Goal: Task Accomplishment & Management: Manage account settings

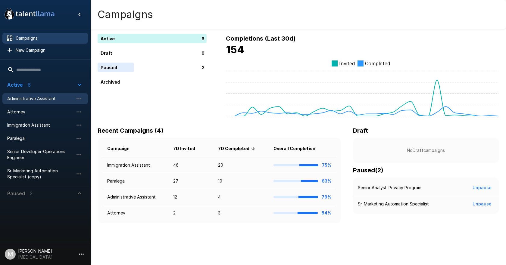
click at [55, 101] on span "Administrative Assistant" at bounding box center [40, 99] width 66 height 6
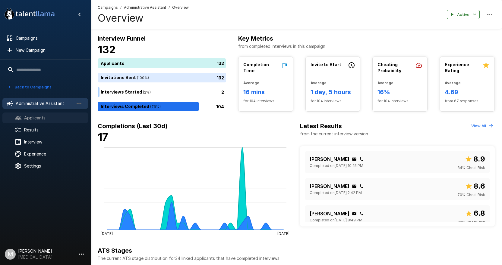
click at [63, 117] on span "Applicants" at bounding box center [53, 118] width 59 height 6
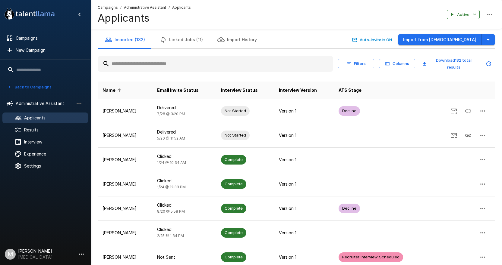
click at [207, 68] on input "text" at bounding box center [215, 63] width 235 height 11
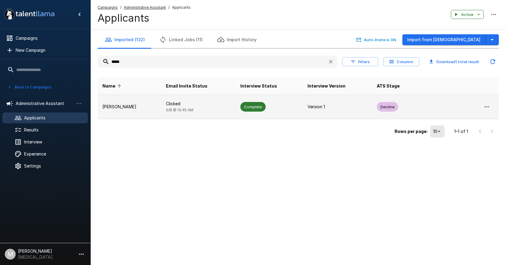
type input "*****"
click at [286, 107] on td "Complete" at bounding box center [269, 107] width 67 height 24
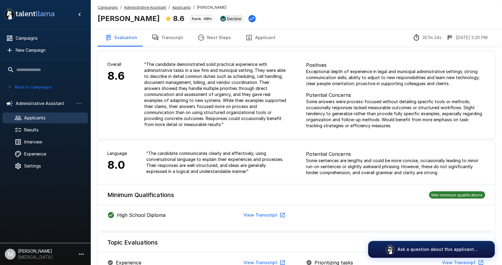
click at [190, 42] on button "Next Steps" at bounding box center [214, 37] width 48 height 17
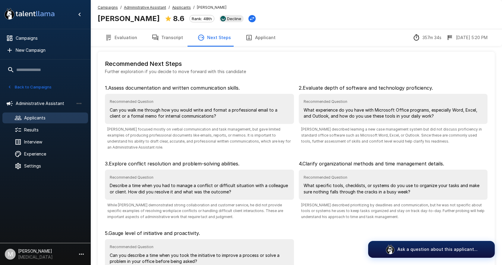
click at [171, 38] on button "Transcript" at bounding box center [167, 37] width 46 height 17
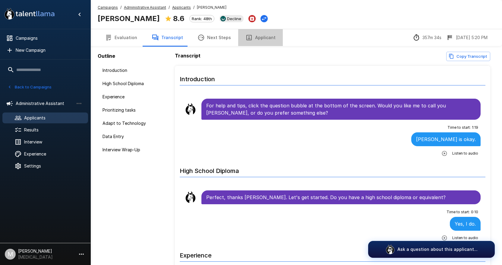
click at [257, 40] on button "Applicant" at bounding box center [260, 37] width 45 height 17
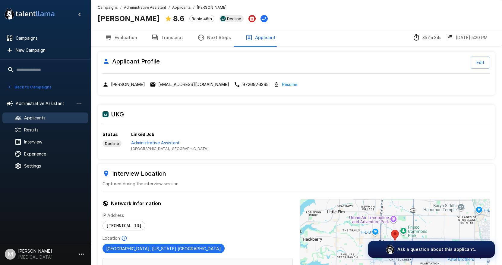
click at [167, 140] on p "Administrative Assistant" at bounding box center [169, 143] width 77 height 6
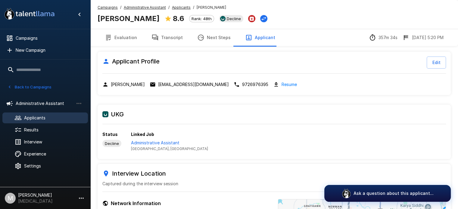
click at [104, 7] on u "Campaigns" at bounding box center [108, 7] width 20 height 5
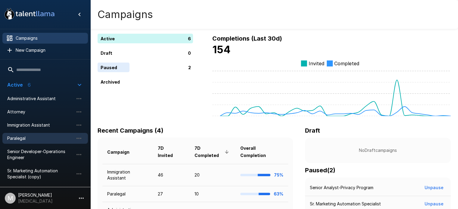
click at [35, 140] on span "Paralegal" at bounding box center [40, 139] width 66 height 6
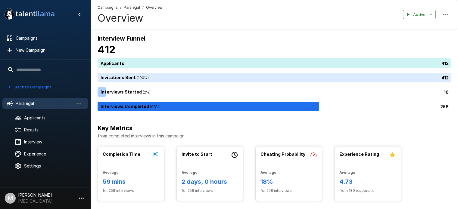
click at [102, 5] on u "Campaigns" at bounding box center [108, 7] width 20 height 5
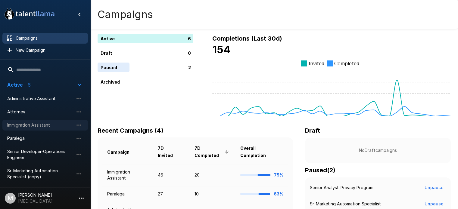
click at [38, 127] on span "Immigration Assistant" at bounding box center [40, 125] width 66 height 6
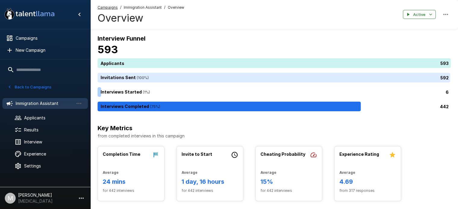
click at [68, 111] on li "Immigration Assistant" at bounding box center [45, 104] width 86 height 16
click at [67, 113] on div "Applicants" at bounding box center [45, 118] width 86 height 11
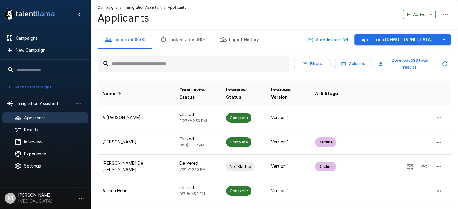
click at [198, 64] on input "text" at bounding box center [194, 63] width 192 height 11
type input "*"
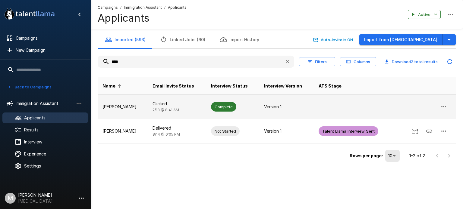
type input "****"
click at [292, 106] on p "Version 1" at bounding box center [286, 107] width 45 height 6
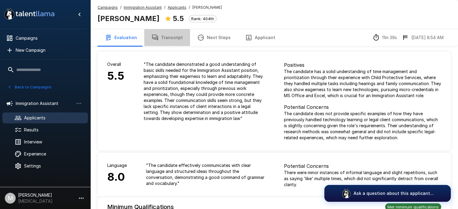
click at [171, 39] on button "Transcript" at bounding box center [167, 37] width 46 height 17
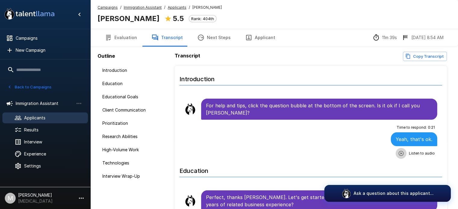
click at [401, 153] on button "button" at bounding box center [401, 153] width 11 height 11
